Goal: Information Seeking & Learning: Learn about a topic

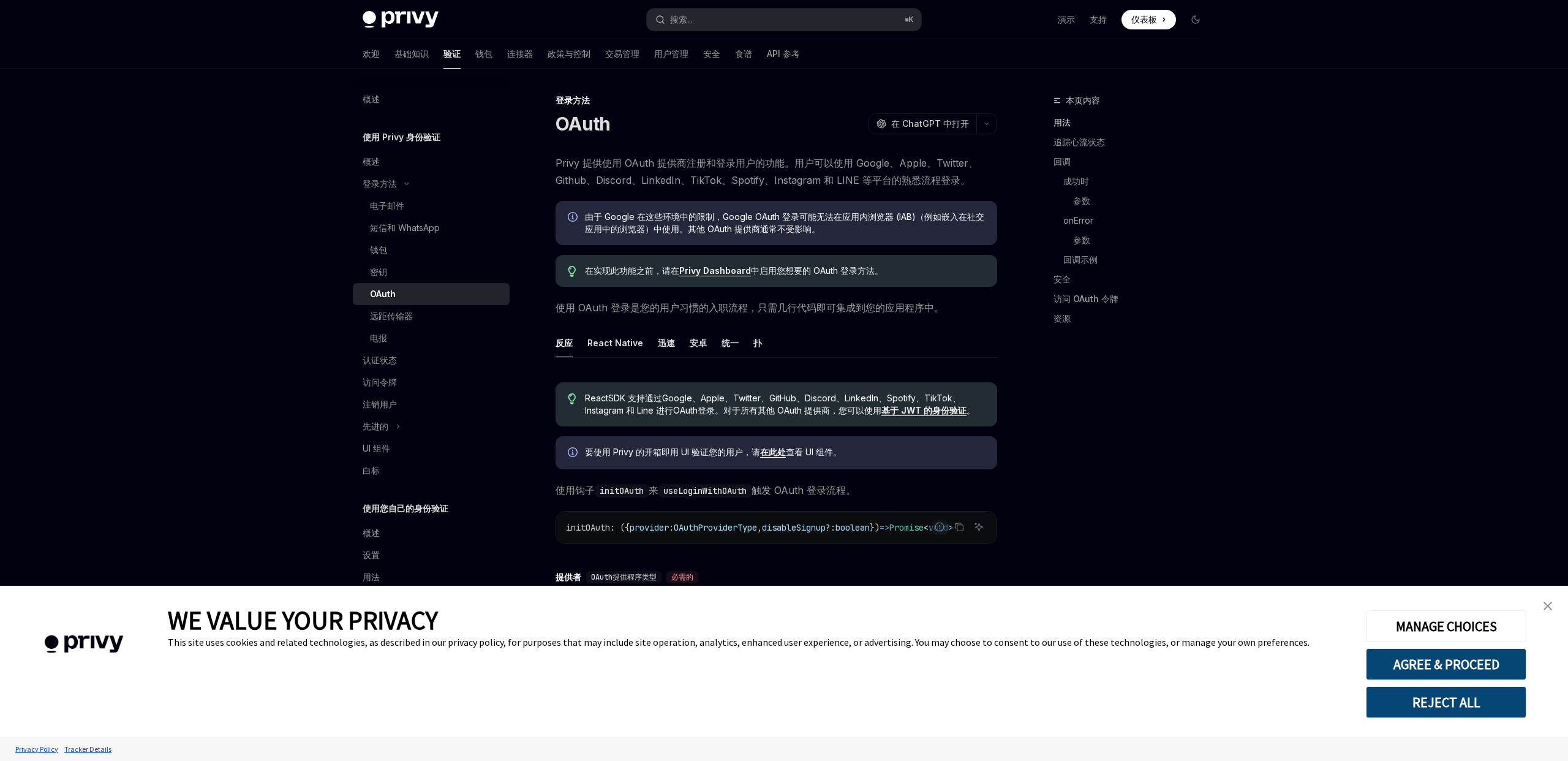
type textarea "*"
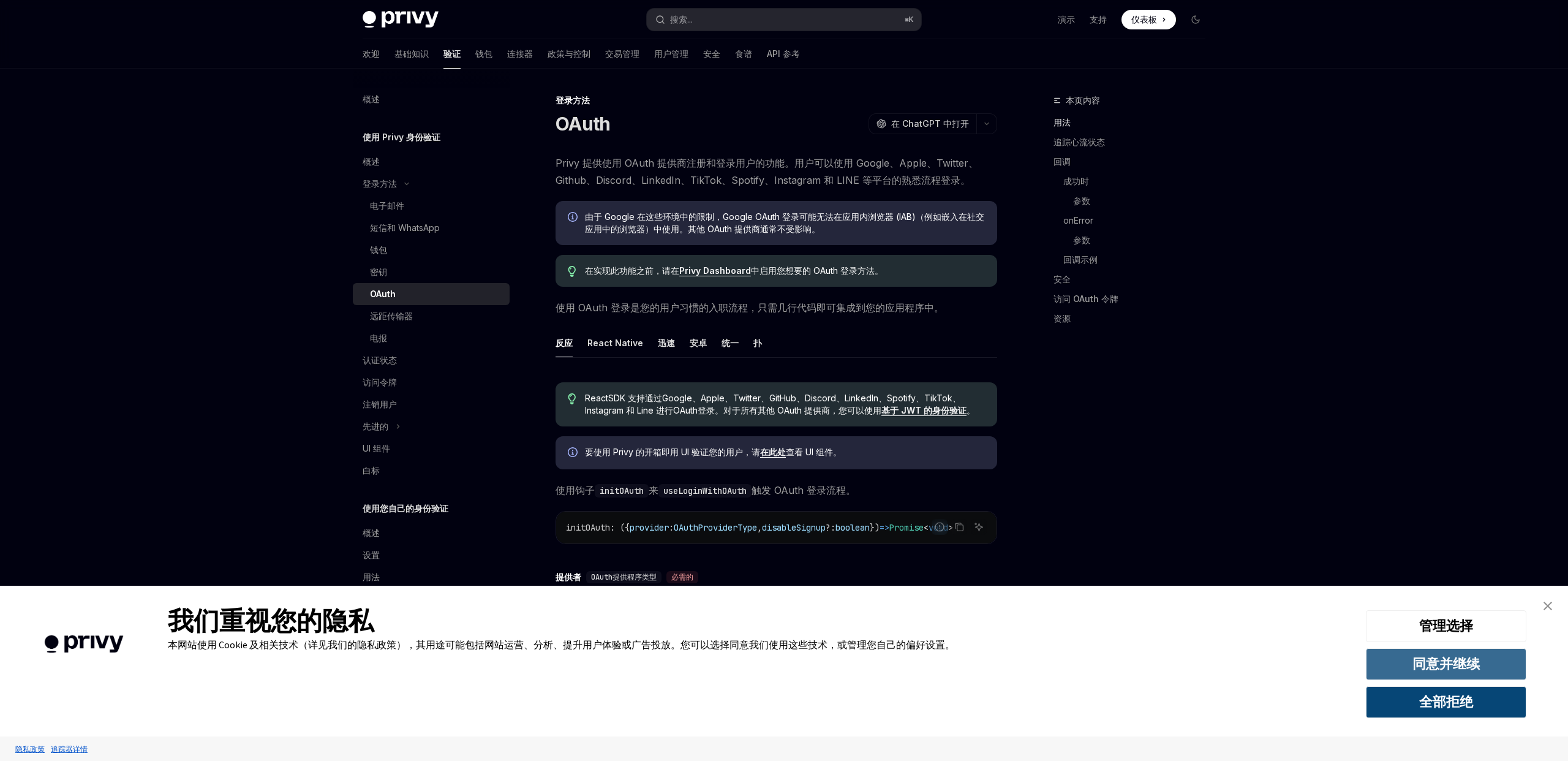
click at [1453, 667] on font "同意并继续" at bounding box center [1446, 664] width 67 height 17
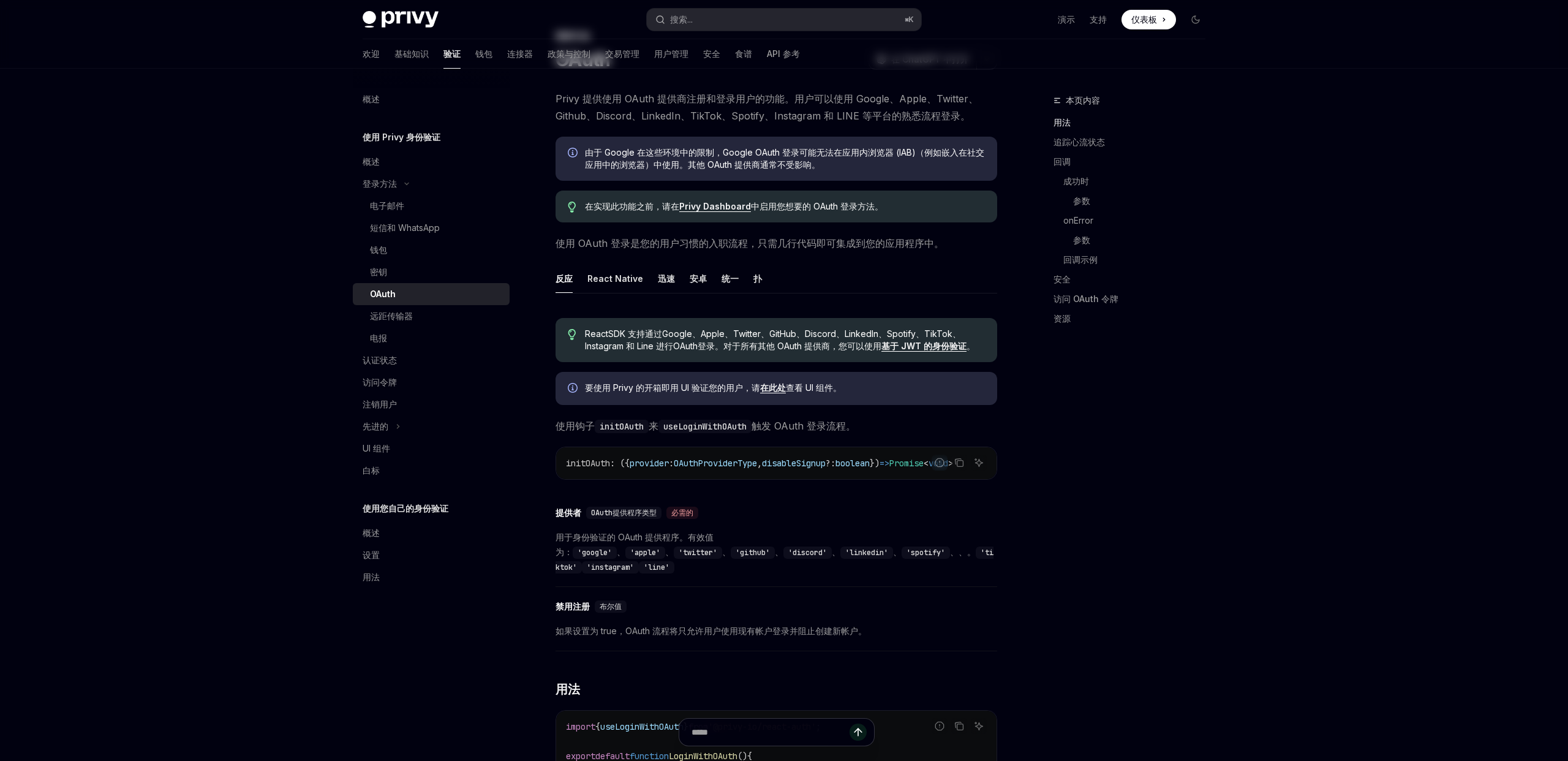
scroll to position [67, 0]
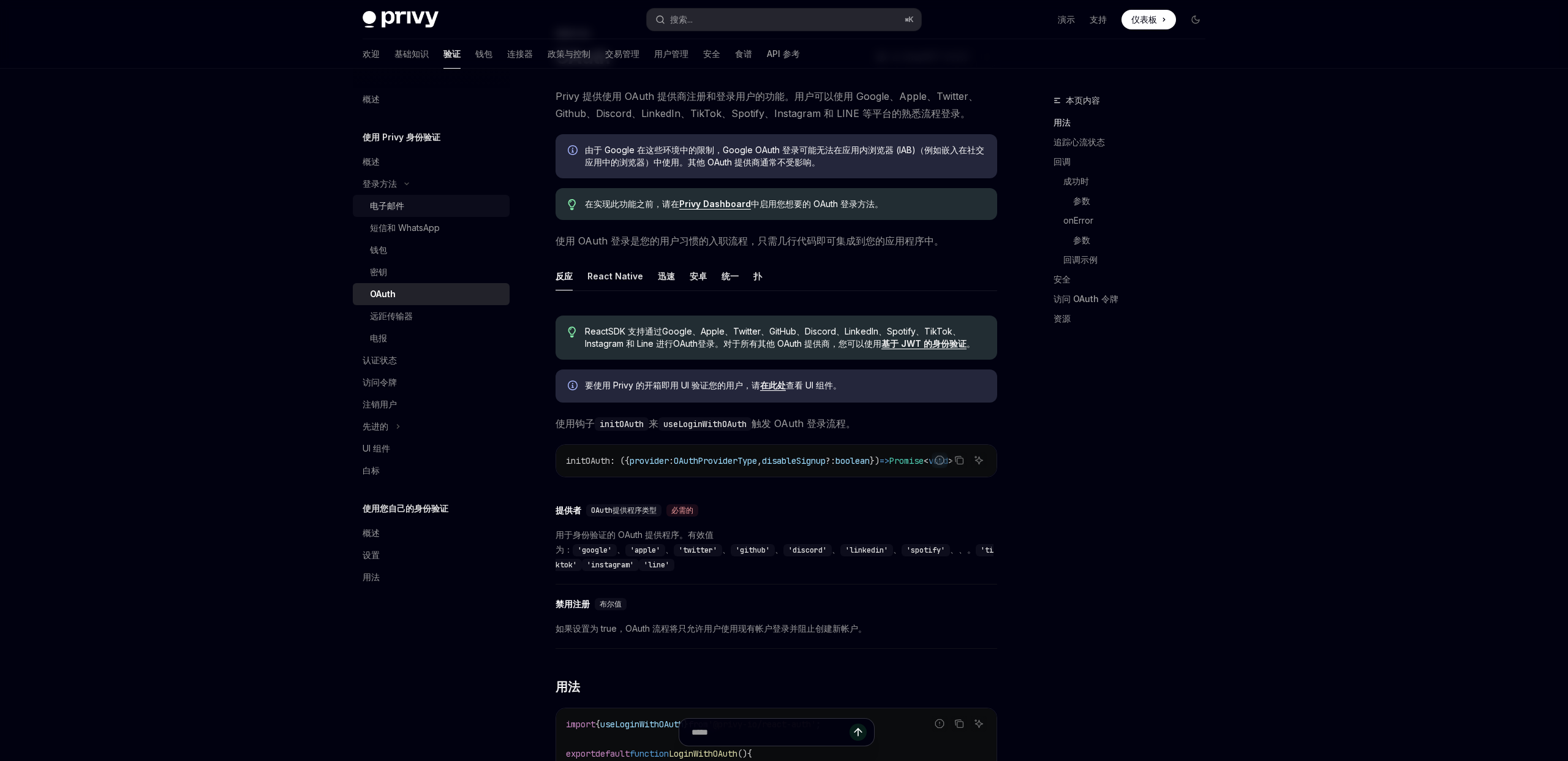
click at [448, 214] on link "电子邮件" at bounding box center [431, 206] width 157 height 22
type textarea "*"
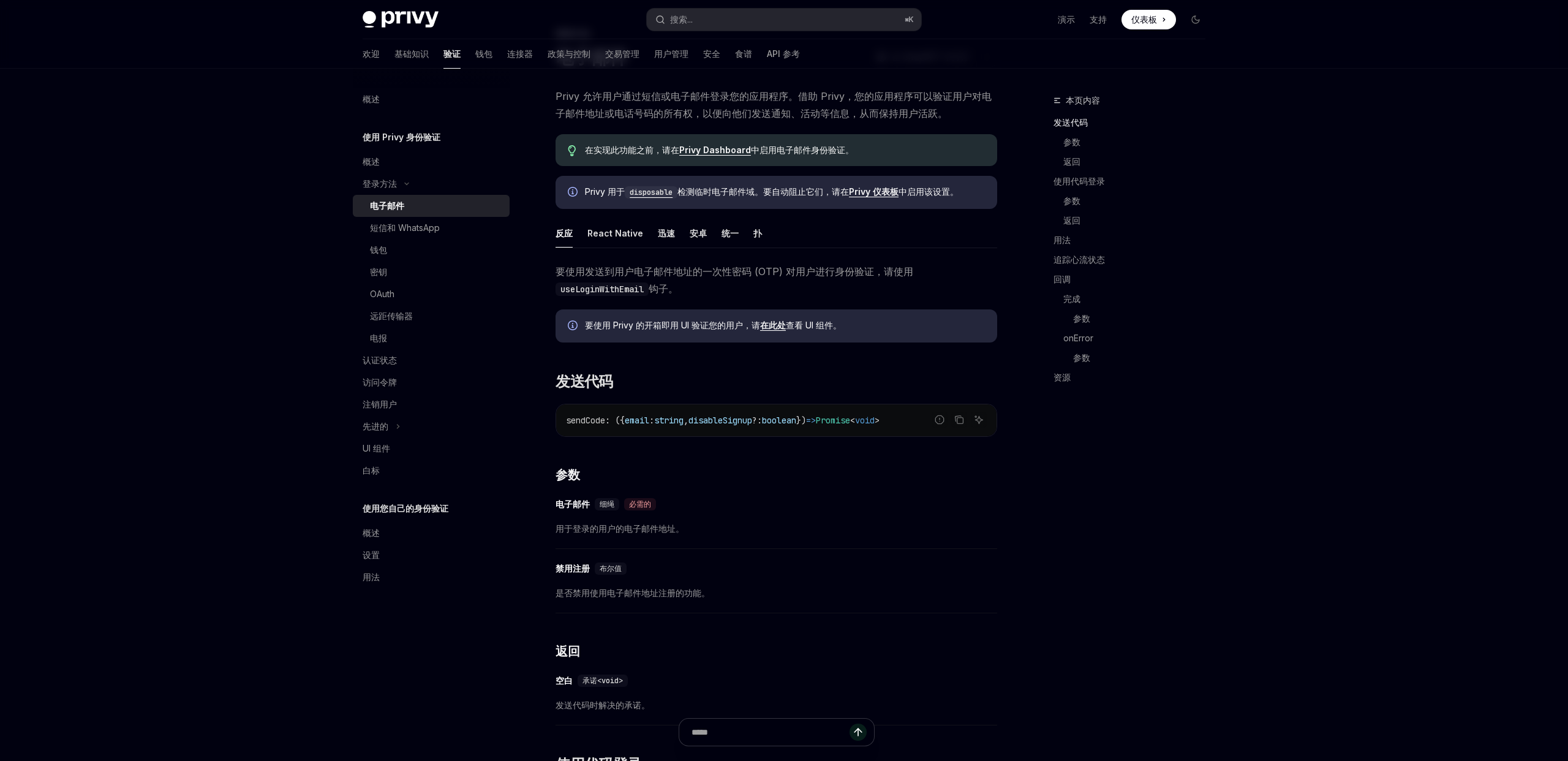
click at [866, 197] on link "Privy 仪表板" at bounding box center [873, 191] width 49 height 11
